Goal: Task Accomplishment & Management: Manage account settings

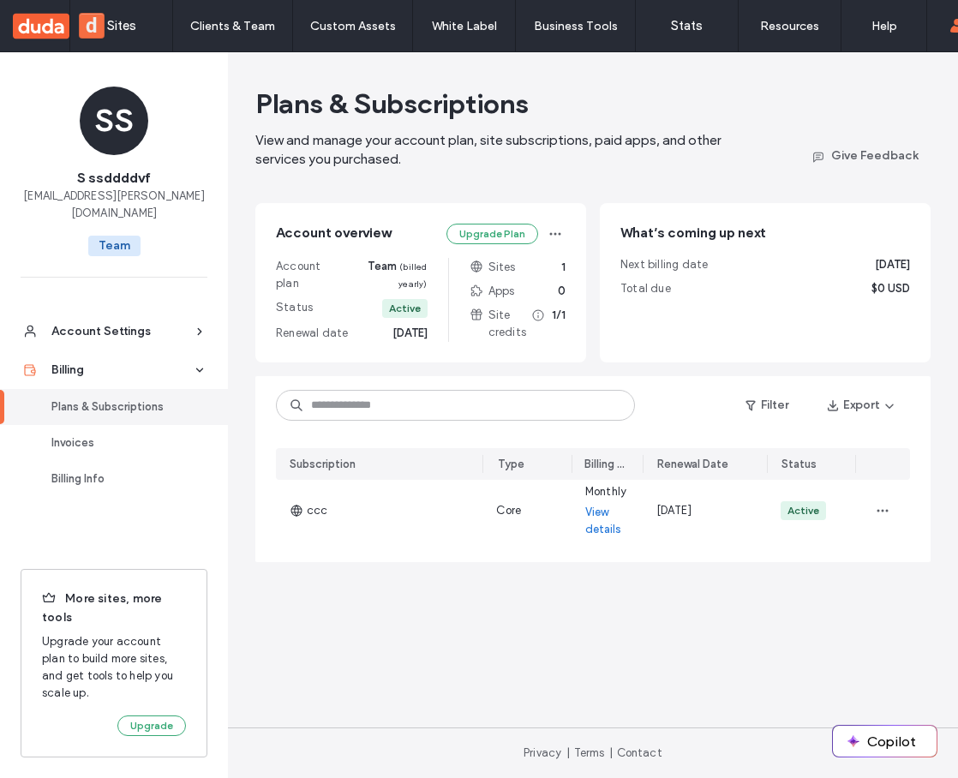
click at [129, 538] on ul "Account Settings Billing Plans & Subscriptions Invoices Billing Info" at bounding box center [114, 423] width 228 height 250
click at [33, 753] on span at bounding box center [29, 754] width 25 height 14
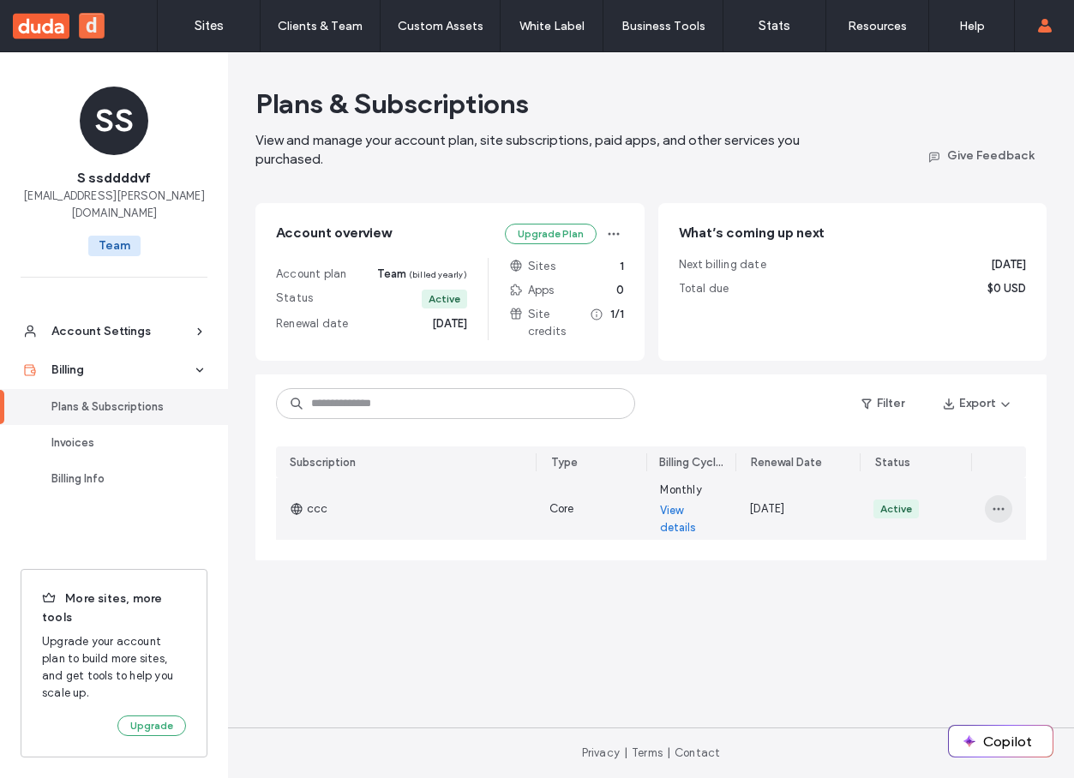
click at [999, 505] on icon "button" at bounding box center [999, 509] width 14 height 14
click at [940, 590] on span "Turn Off Auto Renew" at bounding box center [928, 586] width 110 height 17
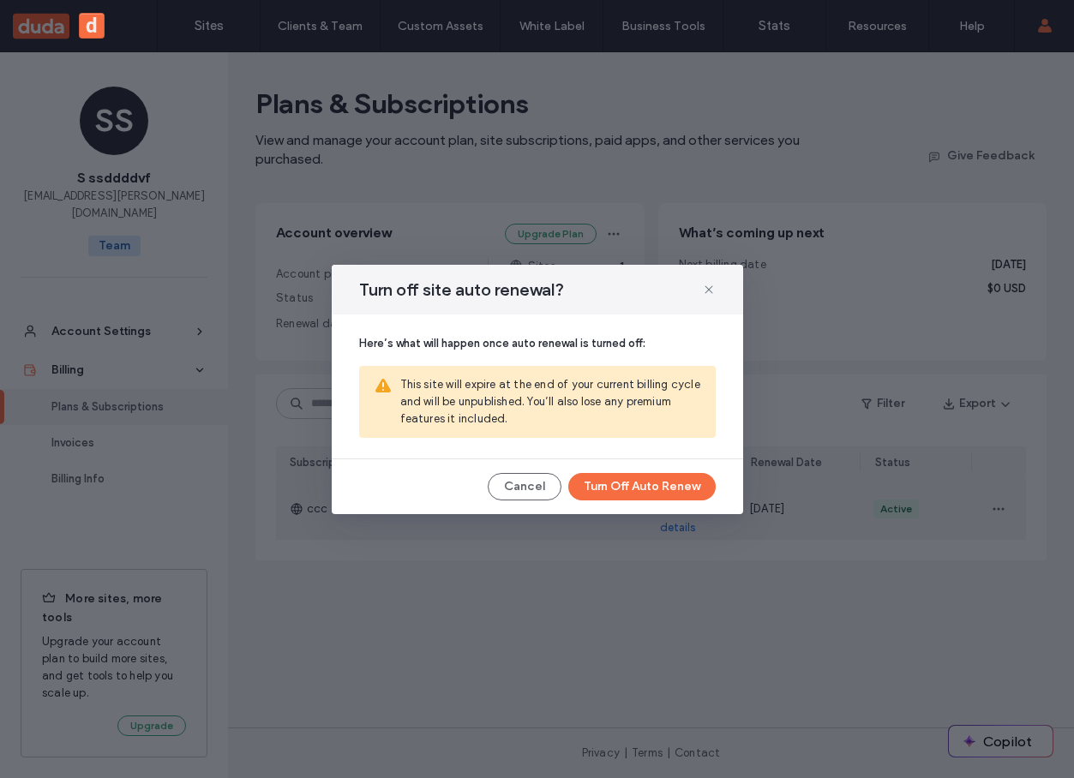
drag, startPoint x: 712, startPoint y: 285, endPoint x: 832, endPoint y: 366, distance: 145.0
click at [712, 285] on icon at bounding box center [709, 290] width 14 height 14
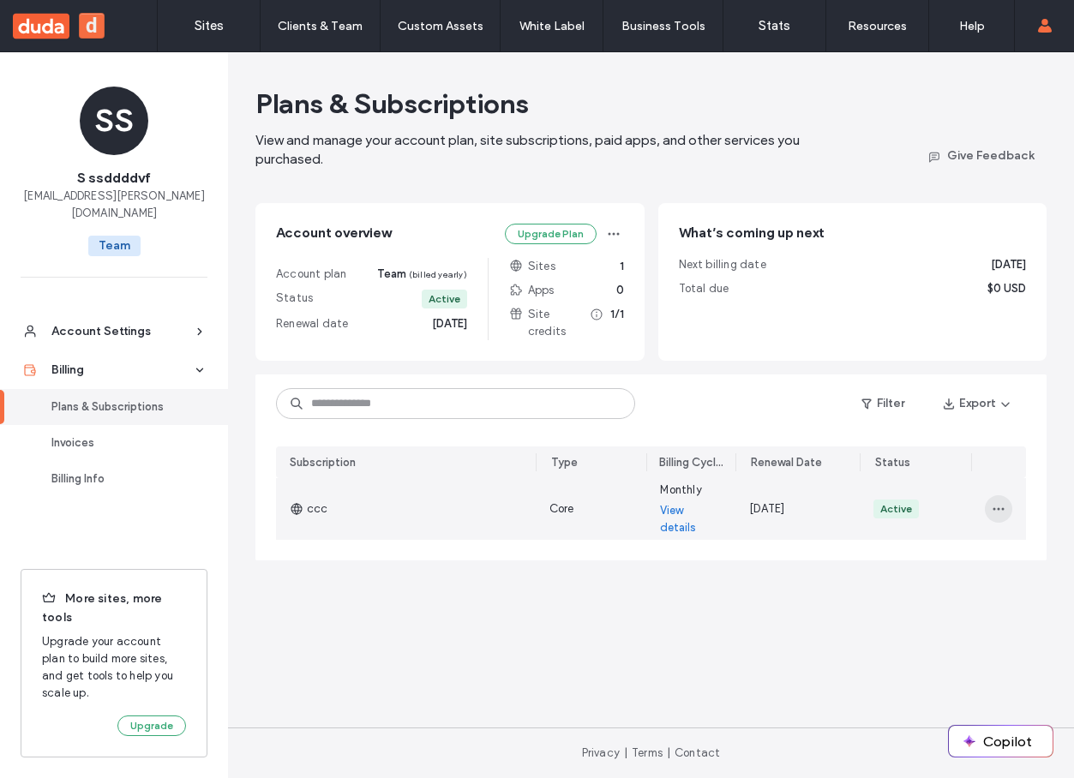
click at [993, 510] on use "button" at bounding box center [998, 509] width 11 height 3
click at [949, 583] on span "Turn Off Auto Renew" at bounding box center [928, 586] width 110 height 17
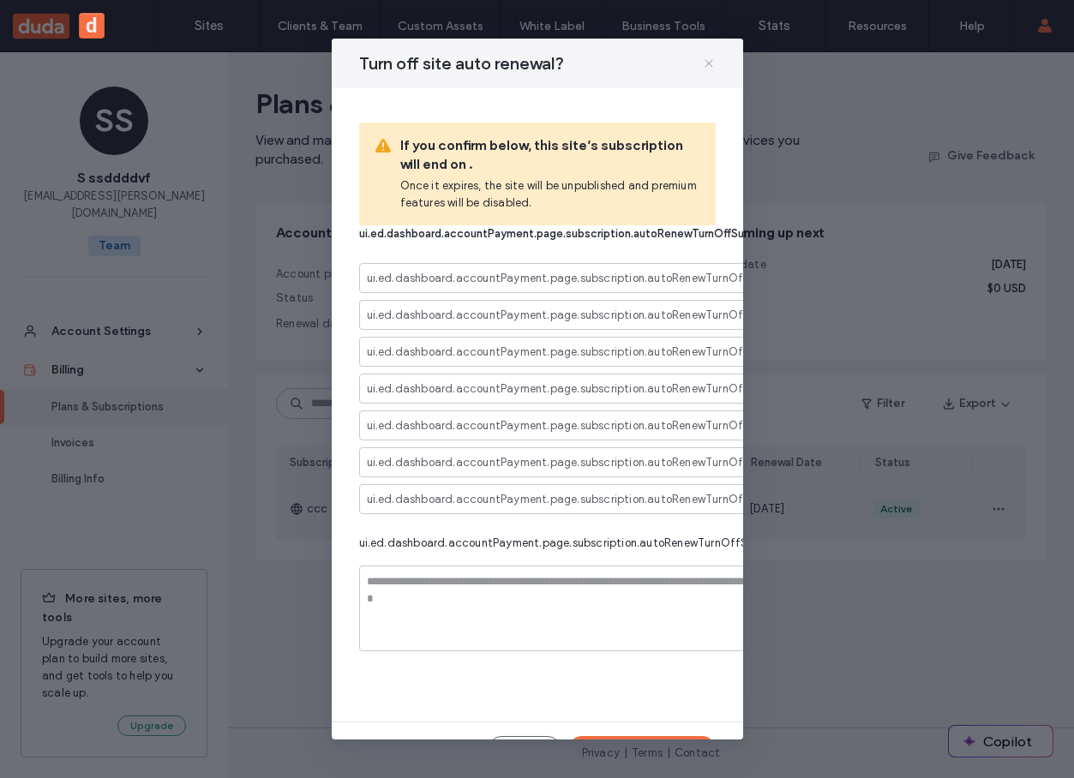
click at [713, 64] on icon at bounding box center [709, 64] width 14 height 14
